Goal: Check status: Check status

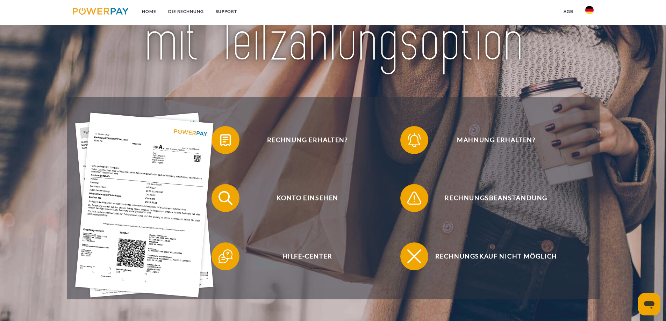
scroll to position [140, 0]
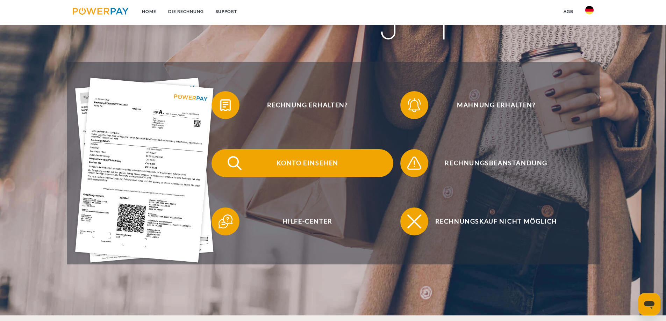
click at [295, 164] on span "Konto einsehen" at bounding box center [307, 163] width 171 height 28
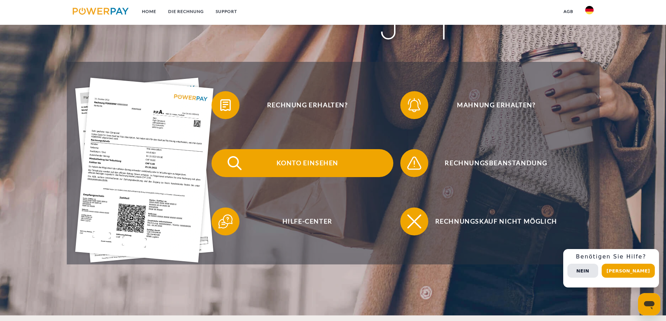
click at [300, 167] on span "Konto einsehen" at bounding box center [307, 163] width 171 height 28
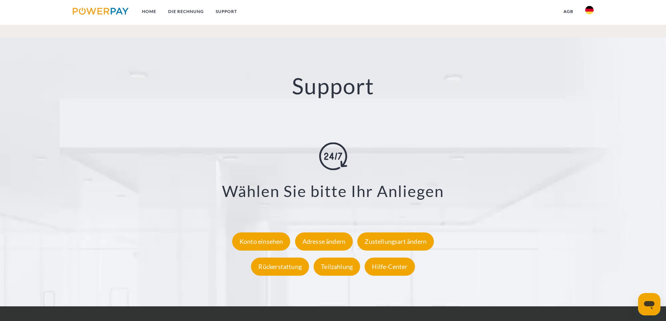
scroll to position [1224, 0]
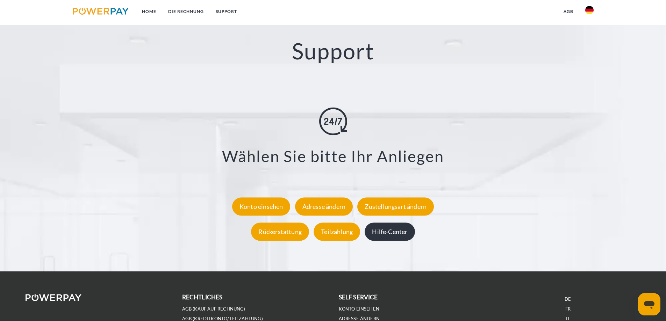
click at [401, 231] on div "Hilfe-Center" at bounding box center [390, 232] width 50 height 18
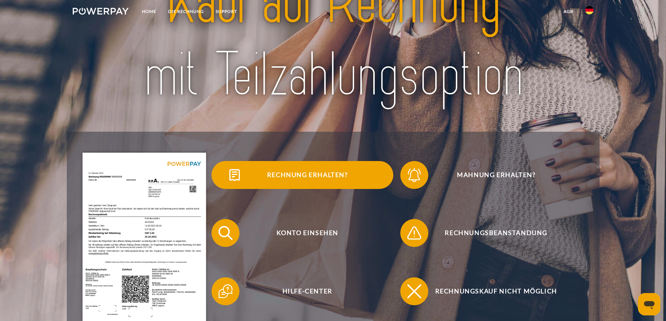
scroll to position [175, 0]
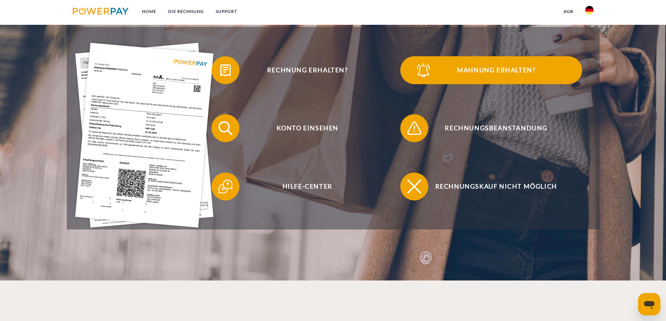
click at [432, 68] on img at bounding box center [423, 70] width 17 height 17
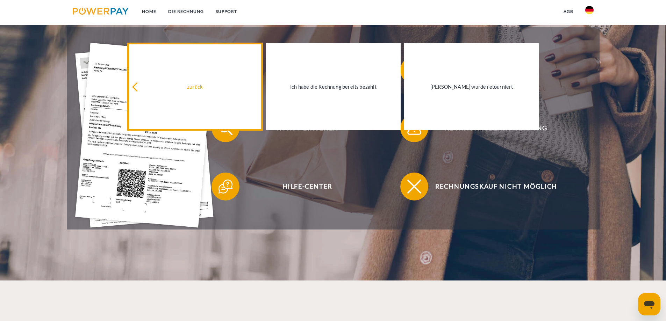
click at [137, 92] on icon at bounding box center [136, 87] width 9 height 9
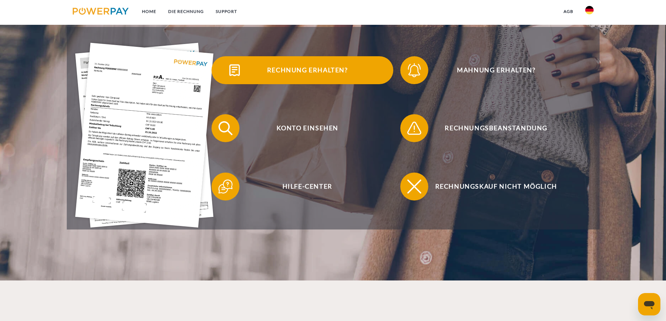
click at [293, 74] on span "Rechnung erhalten?" at bounding box center [307, 70] width 171 height 28
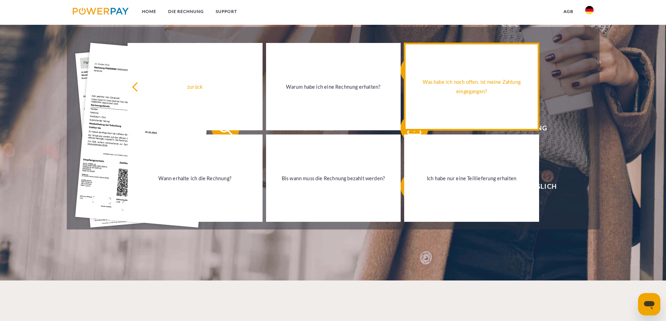
click at [455, 93] on div "Was habe ich noch offen, ist meine Zahlung eingegangen?" at bounding box center [471, 86] width 127 height 19
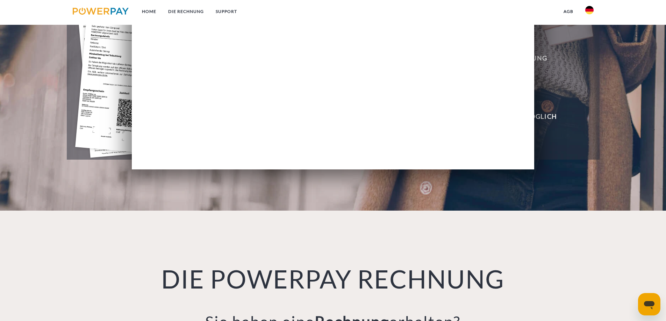
scroll to position [105, 0]
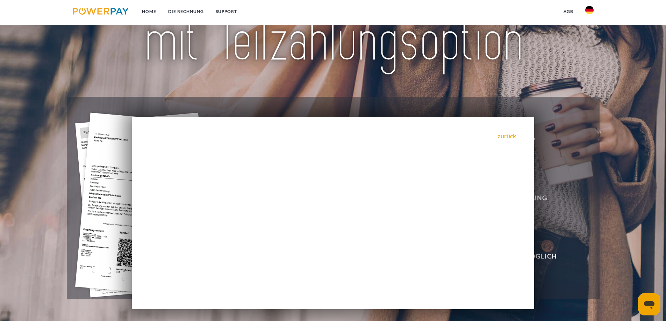
click at [514, 132] on div "zurück Warum habe ich eine Rechnung erhalten? POWERPAY ist der Rechnungsherstel…" at bounding box center [333, 213] width 403 height 192
click at [511, 136] on link "zurück" at bounding box center [507, 136] width 19 height 6
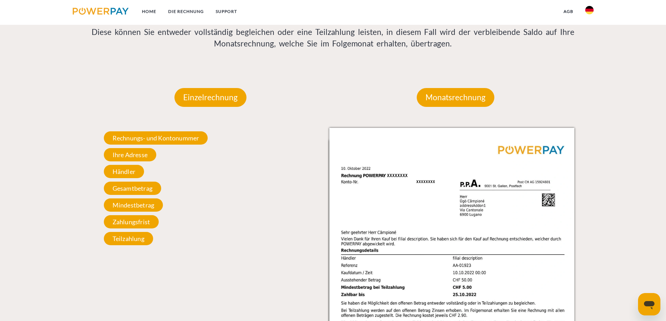
scroll to position [594, 0]
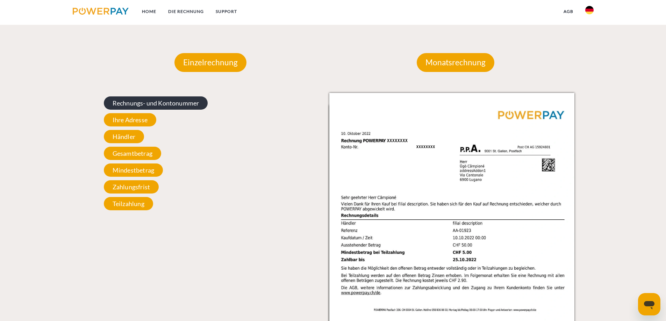
click at [167, 103] on span "Rechnungs- und Kontonummer" at bounding box center [156, 102] width 104 height 13
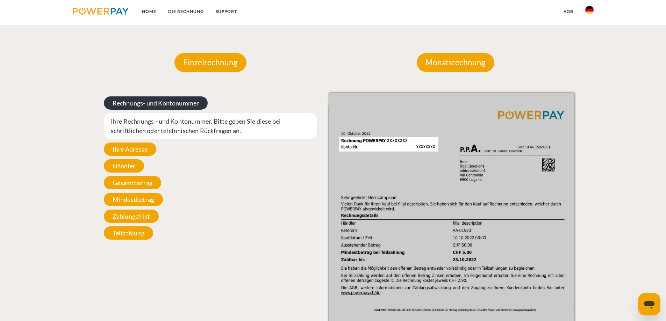
click at [167, 103] on span "Rechnungs- und Kontonummer" at bounding box center [156, 102] width 104 height 13
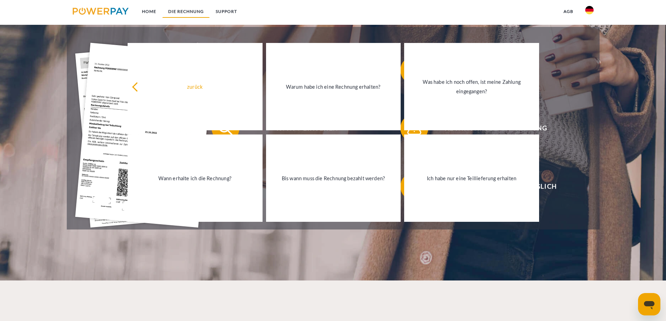
click at [172, 12] on link "DIE RECHNUNG" at bounding box center [186, 11] width 48 height 13
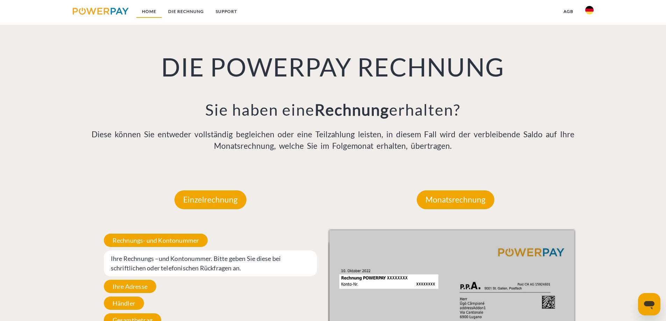
click at [147, 12] on link "Home" at bounding box center [149, 11] width 26 height 13
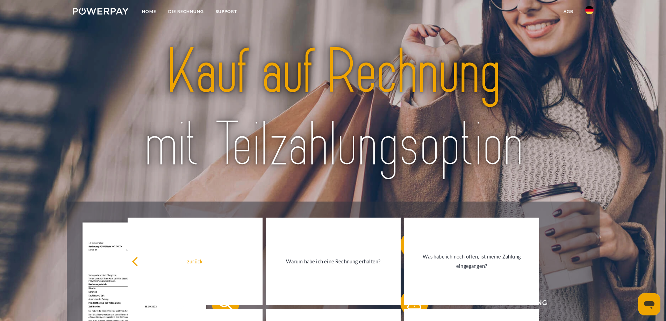
scroll to position [105, 0]
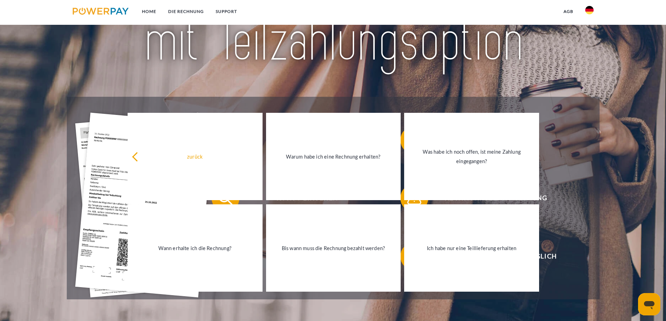
scroll to position [457, 0]
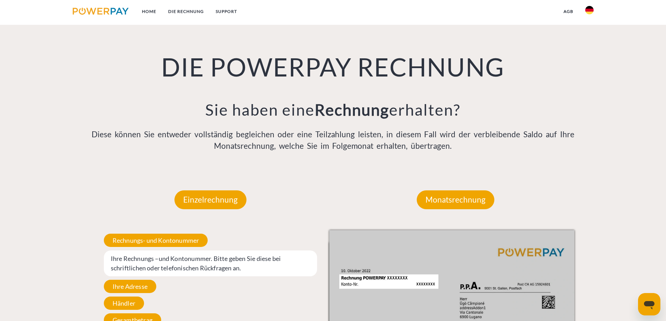
scroll to position [175, 0]
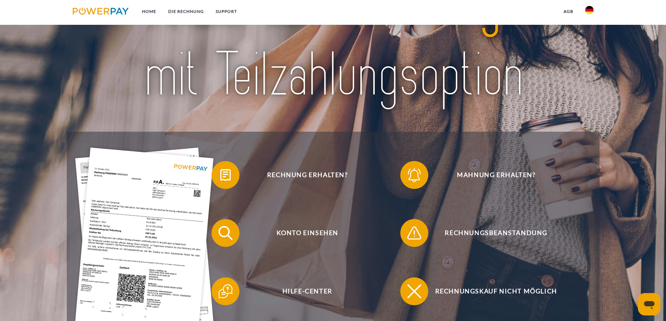
scroll to position [140, 0]
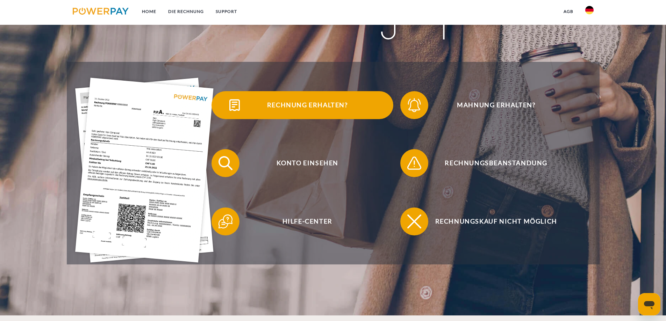
click at [320, 103] on span "Rechnung erhalten?" at bounding box center [307, 105] width 171 height 28
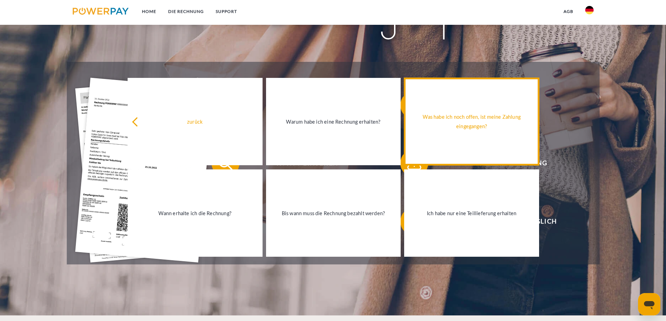
click at [478, 134] on link "Was habe ich noch offen, ist meine Zahlung eingegangen?" at bounding box center [471, 121] width 135 height 87
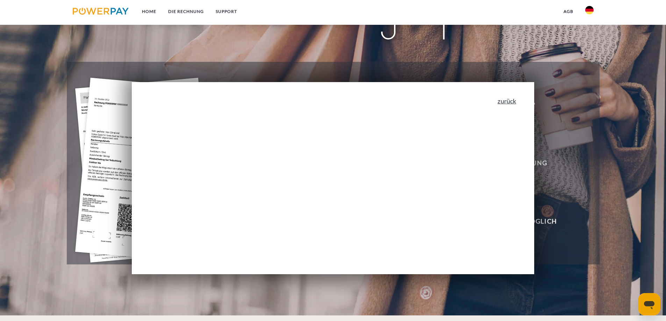
click at [503, 102] on link "zurück" at bounding box center [507, 101] width 19 height 6
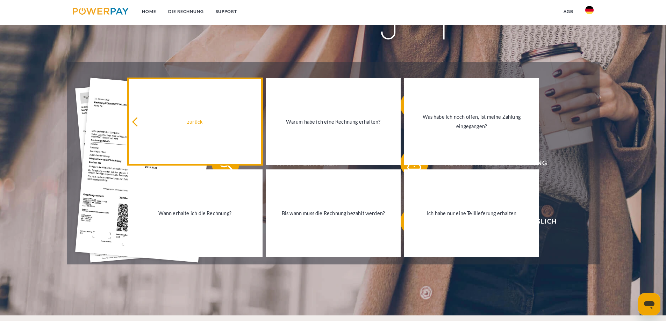
click at [160, 120] on div "zurück" at bounding box center [195, 121] width 127 height 9
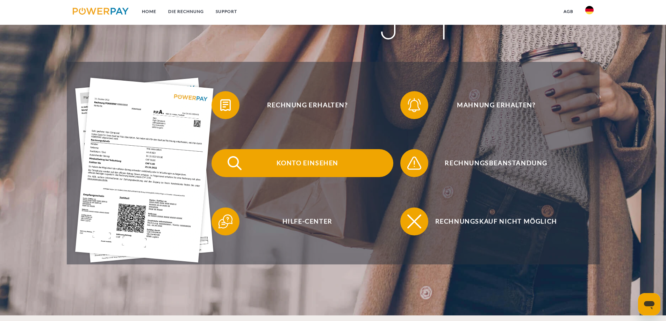
click at [307, 169] on span "Konto einsehen" at bounding box center [307, 163] width 171 height 28
